Goal: Task Accomplishment & Management: Complete application form

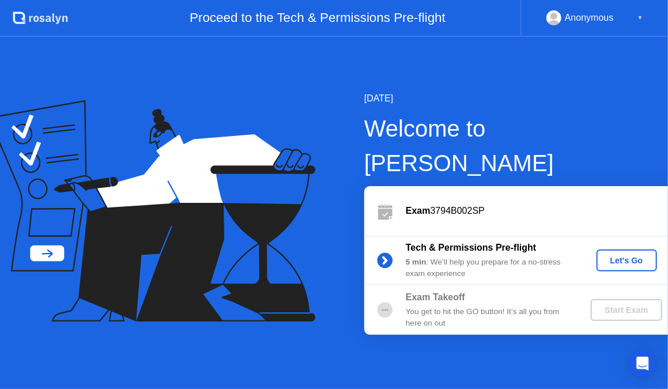
drag, startPoint x: 619, startPoint y: 245, endPoint x: 618, endPoint y: 230, distance: 15.0
click at [618, 236] on div "Tech & Permissions Pre-flight 5 min : We’ll help you prepare for a no-stress ex…" at bounding box center [522, 261] width 317 height 50
click at [601, 256] on div "Let's Go" at bounding box center [626, 260] width 51 height 9
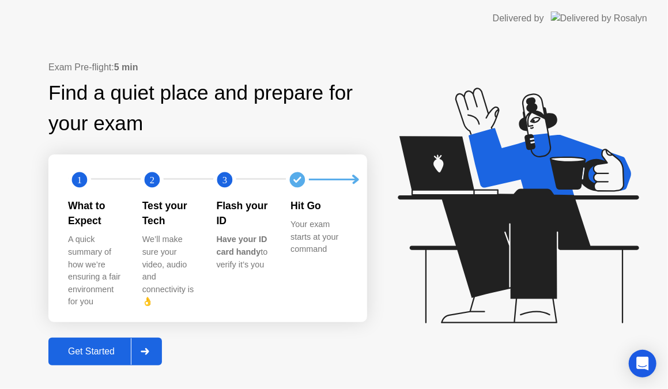
click at [148, 339] on div at bounding box center [145, 352] width 28 height 27
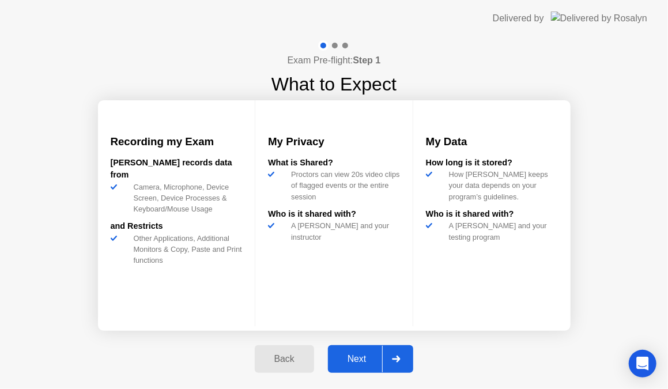
click at [400, 354] on div at bounding box center [396, 359] width 28 height 27
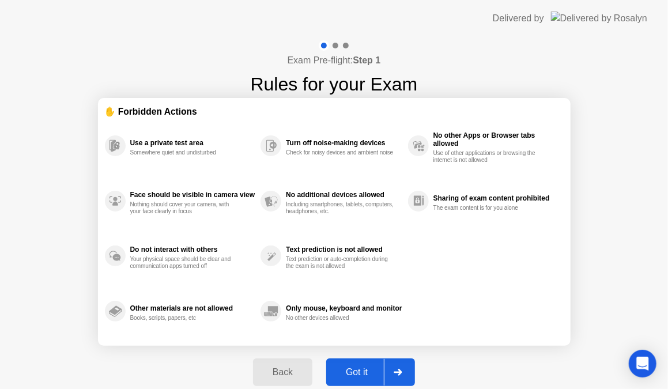
click at [397, 364] on div at bounding box center [398, 372] width 28 height 27
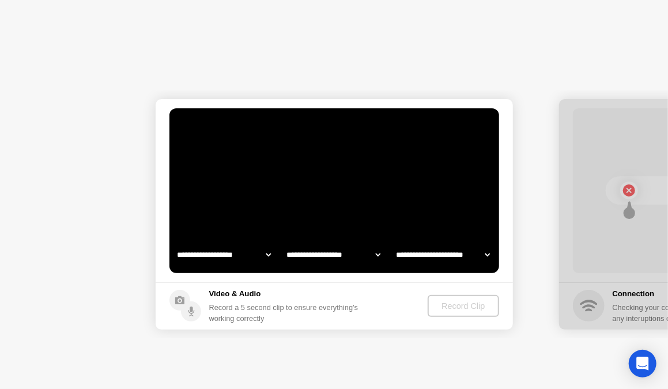
select select "**********"
select select "*******"
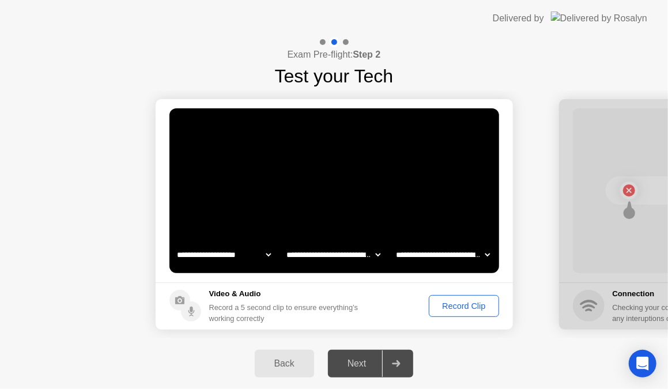
click at [449, 297] on button "Record Clip" at bounding box center [464, 306] width 70 height 22
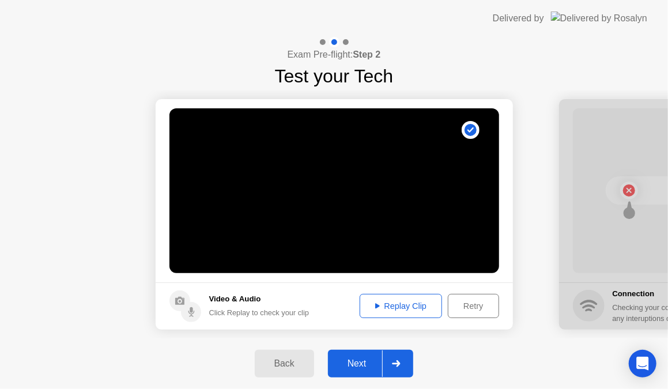
click at [394, 360] on div at bounding box center [396, 364] width 28 height 27
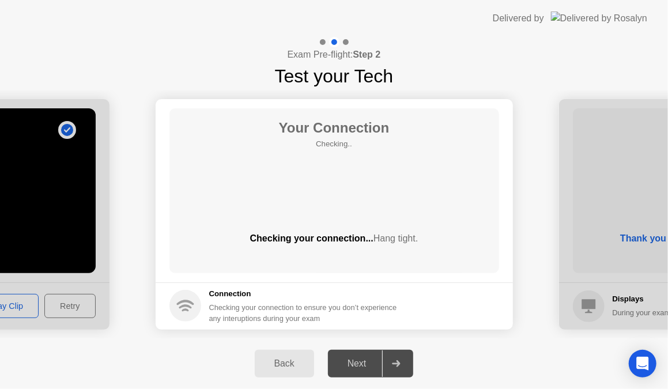
click at [330, 162] on div "Your Connection Checking.. Checking your connection... Hang tight." at bounding box center [335, 190] width 330 height 165
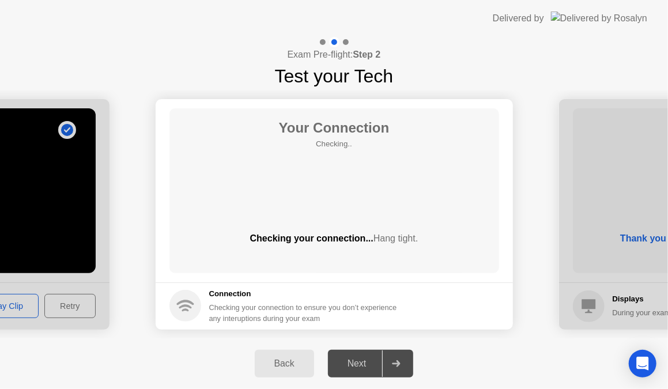
click at [330, 162] on div "Your Connection Checking.. Checking your connection... Hang tight." at bounding box center [335, 190] width 330 height 165
drag, startPoint x: 330, startPoint y: 162, endPoint x: 421, endPoint y: 192, distance: 95.4
click at [421, 192] on div "Your Connection Checking.. Checking your connection... Hang tight." at bounding box center [335, 190] width 330 height 165
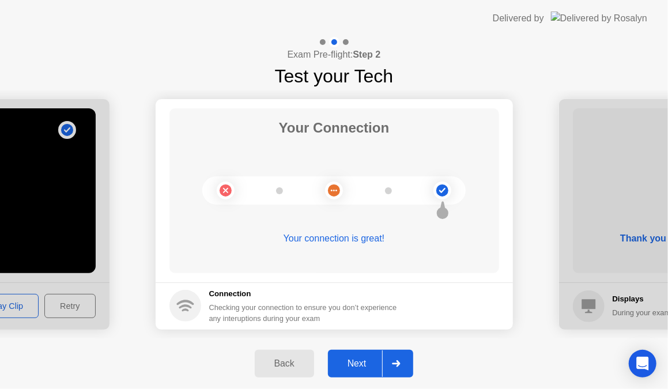
drag, startPoint x: 421, startPoint y: 192, endPoint x: 362, endPoint y: 344, distance: 162.7
click at [362, 344] on div "**********" at bounding box center [334, 213] width 668 height 352
click at [393, 361] on icon at bounding box center [396, 363] width 9 height 7
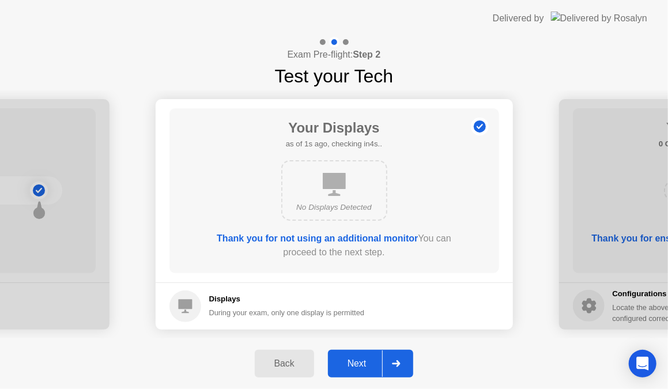
click at [388, 364] on div at bounding box center [396, 364] width 28 height 27
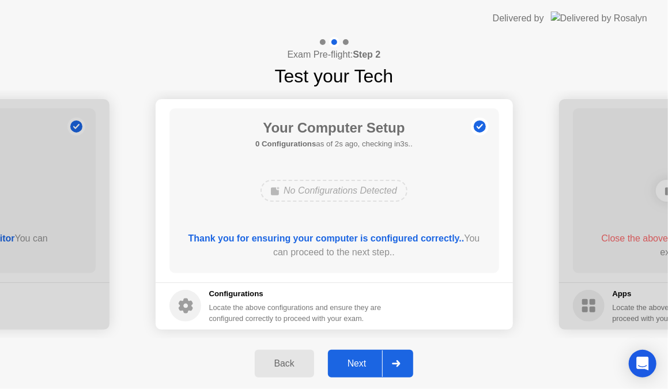
click at [388, 365] on div at bounding box center [396, 364] width 28 height 27
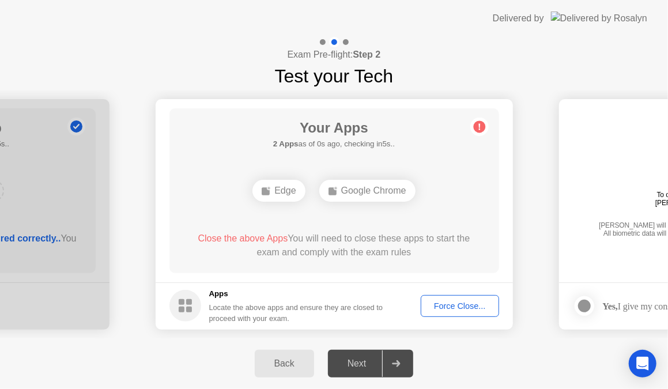
click at [280, 190] on div "Edge" at bounding box center [279, 191] width 52 height 22
click at [281, 187] on div "Edge" at bounding box center [279, 191] width 52 height 22
click at [435, 304] on div "Force Close..." at bounding box center [460, 306] width 70 height 9
click at [441, 309] on div "Force Close..." at bounding box center [460, 306] width 70 height 9
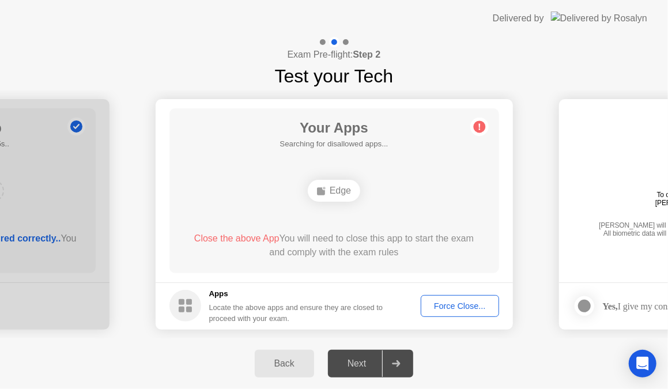
click at [328, 186] on div "Edge" at bounding box center [334, 191] width 52 height 22
click at [442, 307] on div "Force Close..." at bounding box center [460, 306] width 70 height 9
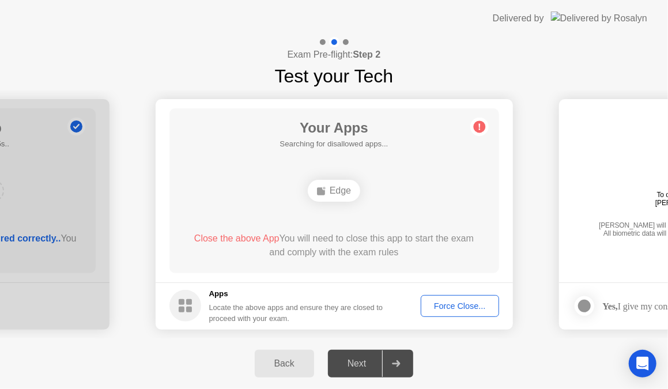
click at [355, 195] on div "Edge" at bounding box center [334, 191] width 52 height 22
click at [368, 362] on div "Next" at bounding box center [357, 364] width 51 height 10
click at [461, 295] on footer "Apps Locate the above apps and ensure they are closed to proceed with your exam…" at bounding box center [335, 306] width 358 height 47
click at [452, 302] on div "Force Close..." at bounding box center [460, 306] width 70 height 9
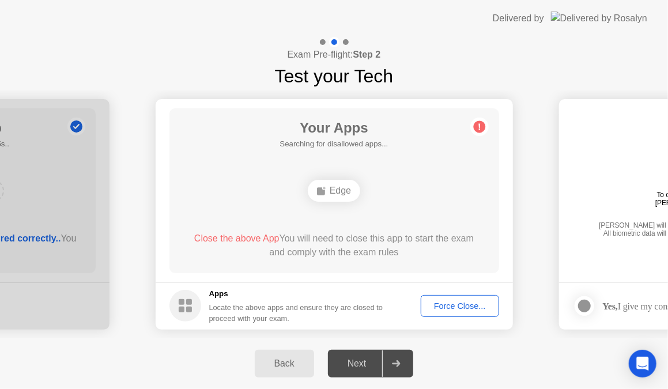
click at [354, 185] on div "Edge" at bounding box center [334, 191] width 52 height 22
click at [477, 129] on circle at bounding box center [479, 127] width 12 height 12
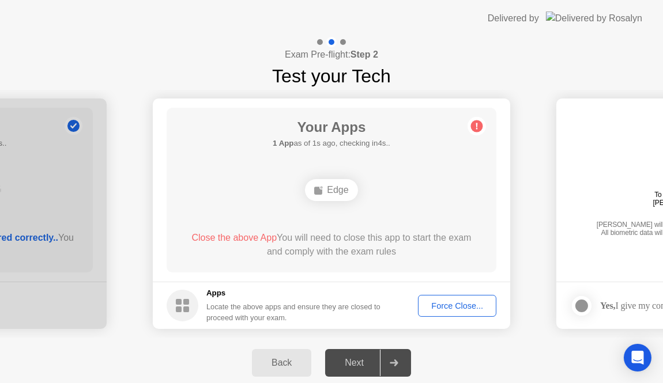
click at [257, 240] on span "Close the above App" at bounding box center [233, 238] width 85 height 10
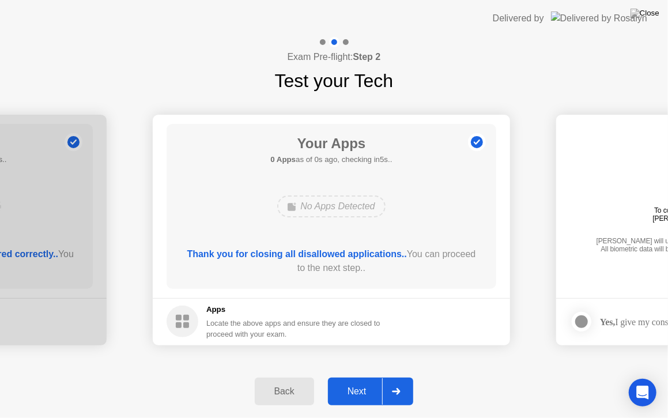
click at [431, 319] on footer "Apps Locate the above apps and ensure they are closed to proceed with your exam." at bounding box center [332, 321] width 358 height 47
click at [396, 389] on icon at bounding box center [396, 391] width 9 height 7
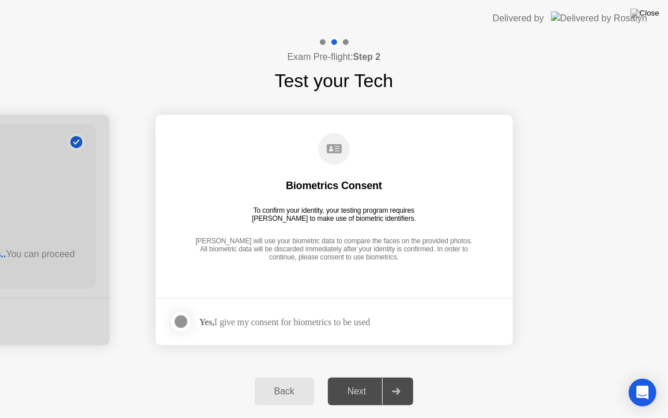
click at [183, 319] on div at bounding box center [181, 322] width 14 height 14
click at [401, 384] on div at bounding box center [396, 391] width 28 height 27
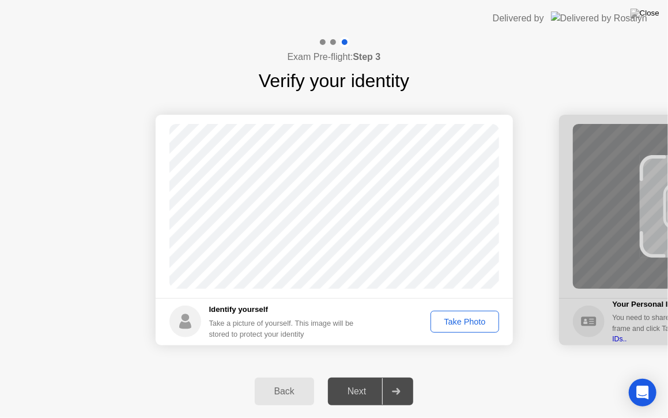
click at [459, 324] on div "Take Photo" at bounding box center [465, 321] width 60 height 9
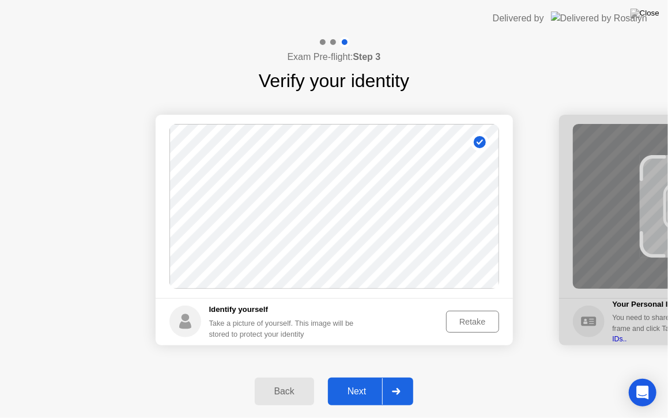
click at [378, 389] on div "Next" at bounding box center [357, 391] width 51 height 10
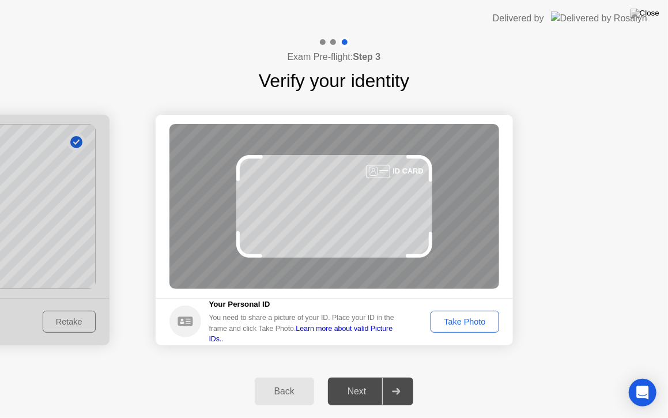
click at [464, 320] on div "Take Photo" at bounding box center [465, 321] width 60 height 9
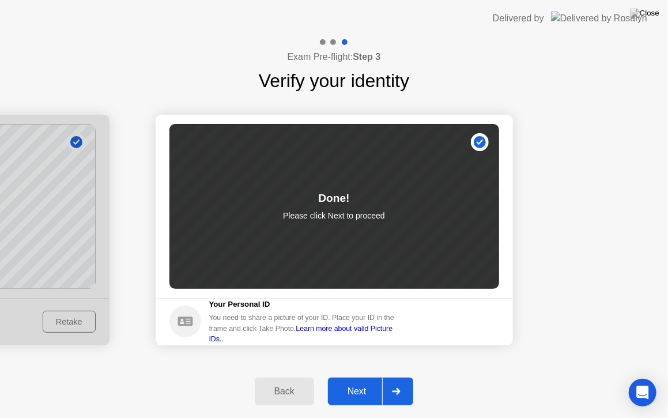
click at [403, 385] on div at bounding box center [396, 391] width 28 height 27
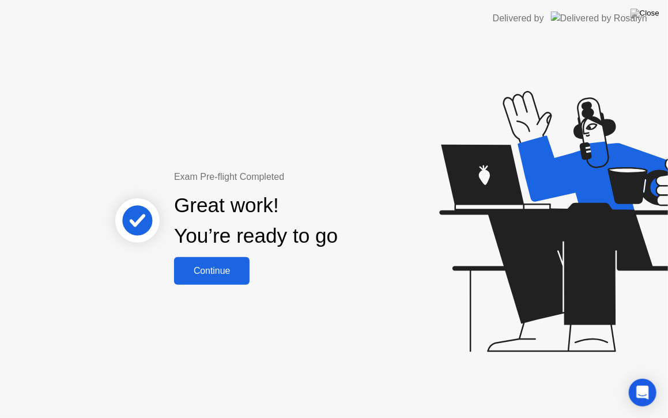
click at [210, 268] on div "Continue" at bounding box center [212, 271] width 69 height 10
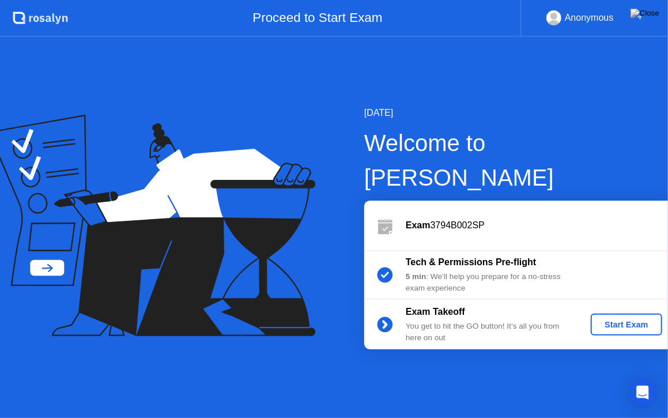
click at [596, 320] on div "Start Exam" at bounding box center [627, 324] width 62 height 9
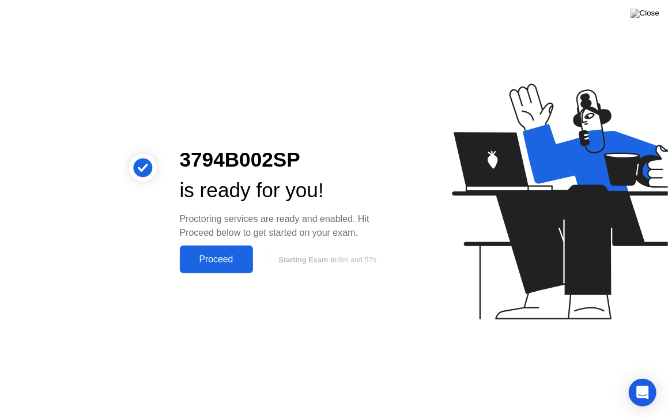
click at [234, 254] on div "Proceed" at bounding box center [216, 259] width 66 height 10
